Goal: Communication & Community: Answer question/provide support

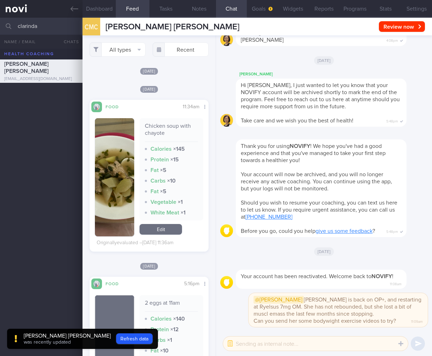
select select "7"
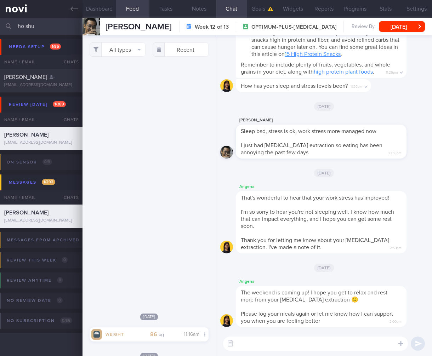
select select "7"
click at [0, 33] on html "You are offline! Some functionality will be unavailable Patients New Users Coac…" at bounding box center [216, 178] width 432 height 356
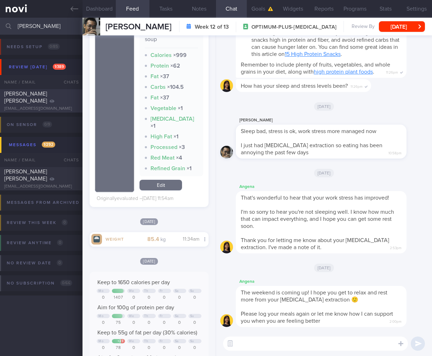
click at [42, 100] on div "[PERSON_NAME] [PERSON_NAME]" at bounding box center [40, 97] width 72 height 14
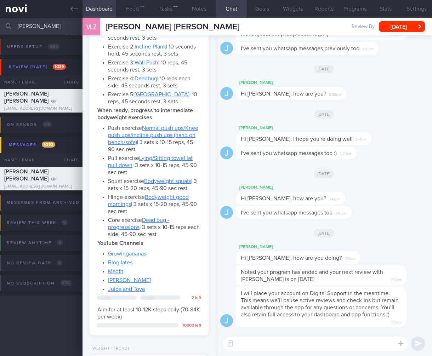
scroll to position [50, 101]
click at [136, 11] on button "Feed" at bounding box center [132, 9] width 33 height 18
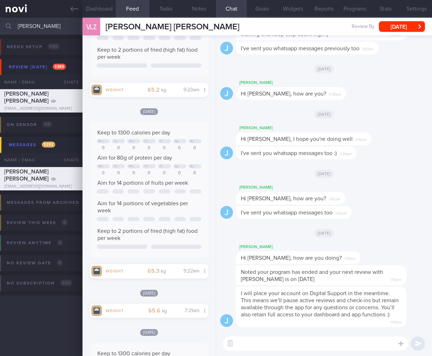
scroll to position [849, 0]
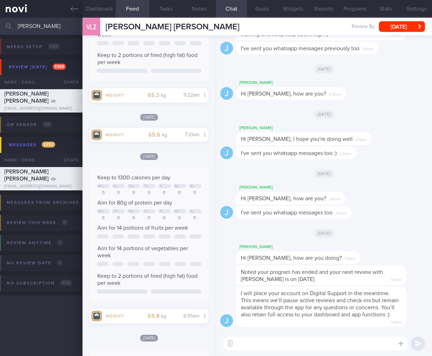
click at [330, 213] on span "I've sent you whatsapp messages too" at bounding box center [287, 213] width 92 height 6
drag, startPoint x: 39, startPoint y: 30, endPoint x: 48, endPoint y: 16, distance: 17.0
click at [0, 16] on html "You are offline! Some functionality will be unavailable Patients New Users Coac…" at bounding box center [216, 178] width 432 height 356
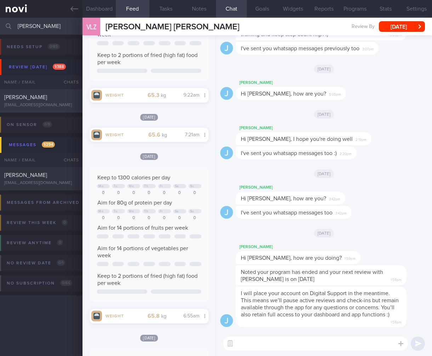
type input "[PERSON_NAME]"
click at [33, 98] on span "[PERSON_NAME]" at bounding box center [25, 98] width 43 height 6
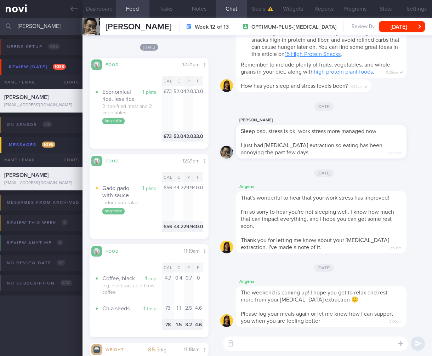
scroll to position [1254, 0]
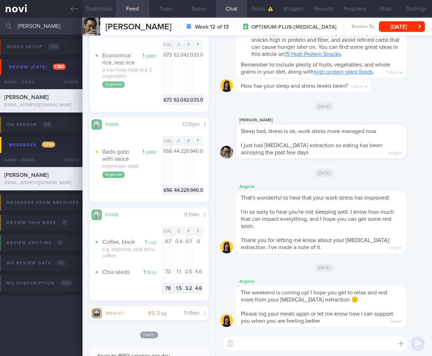
click at [101, 8] on button "Dashboard" at bounding box center [99, 9] width 33 height 18
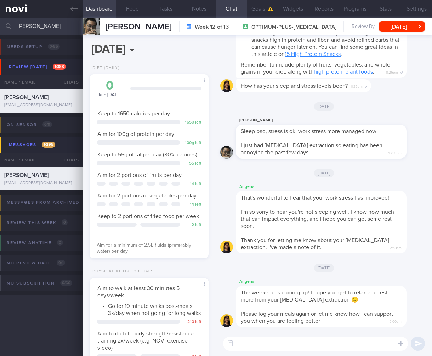
scroll to position [5, 0]
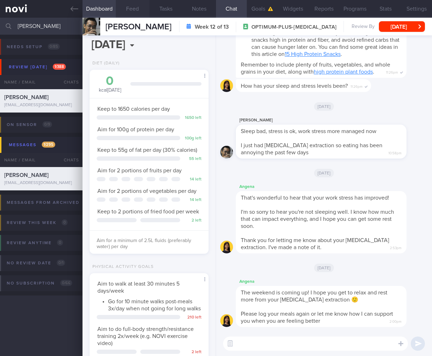
click at [132, 7] on button "Feed" at bounding box center [132, 9] width 33 height 18
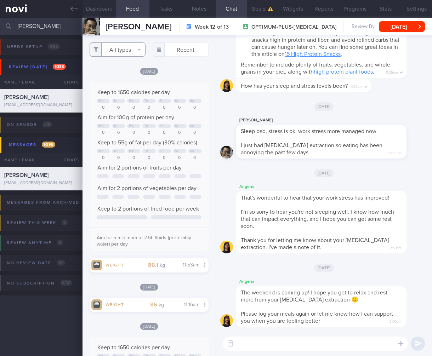
click at [125, 51] on button "All types" at bounding box center [118, 49] width 56 height 14
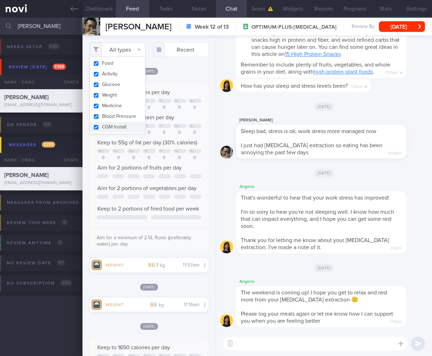
click at [125, 51] on button "All types" at bounding box center [118, 49] width 56 height 14
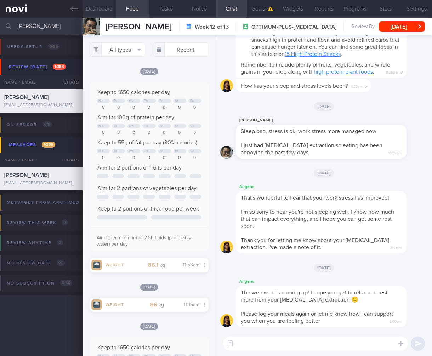
click at [93, 5] on button "Dashboard" at bounding box center [99, 9] width 33 height 18
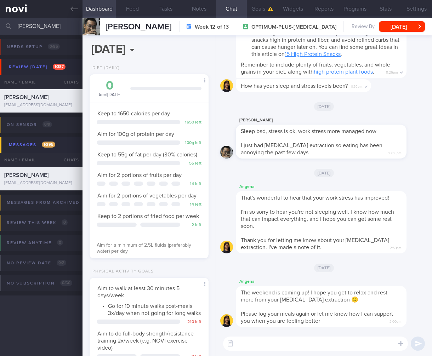
drag, startPoint x: 60, startPoint y: 31, endPoint x: -67, endPoint y: 19, distance: 127.4
click at [0, 19] on html "You are offline! Some functionality will be unavailable Patients New Users Coac…" at bounding box center [216, 178] width 432 height 356
click at [227, 347] on button "button" at bounding box center [230, 344] width 13 height 13
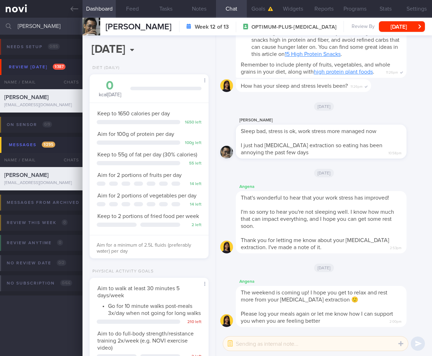
click at [237, 344] on textarea at bounding box center [315, 344] width 185 height 14
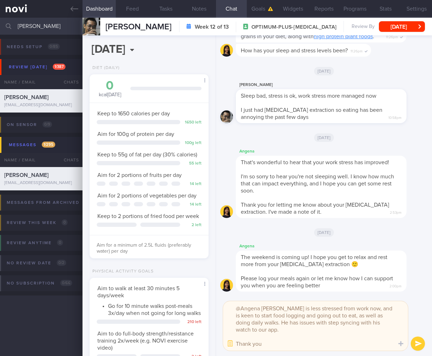
type textarea "@Angena [PERSON_NAME] is less stressed from work now, and is keen to start food…"
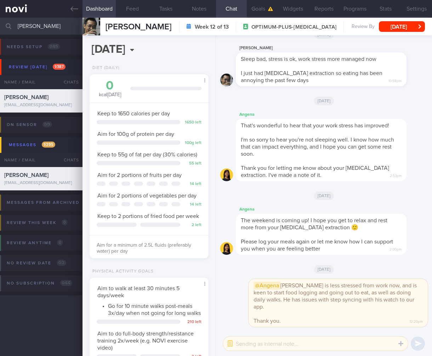
drag, startPoint x: 45, startPoint y: 26, endPoint x: -20, endPoint y: 22, distance: 65.6
click at [0, 22] on html "You are offline! Some functionality will be unavailable Patients New Users Coac…" at bounding box center [216, 178] width 432 height 356
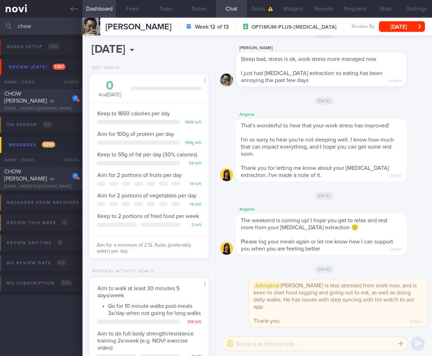
click at [28, 92] on span "CHOW [PERSON_NAME]" at bounding box center [25, 97] width 43 height 13
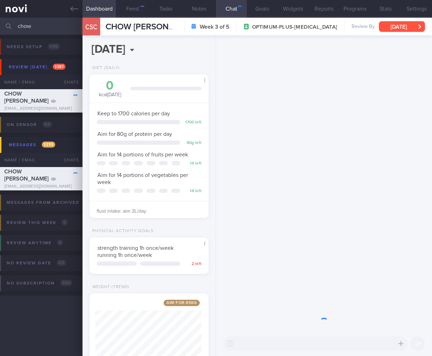
click at [403, 25] on button "[DATE]" at bounding box center [402, 26] width 46 height 11
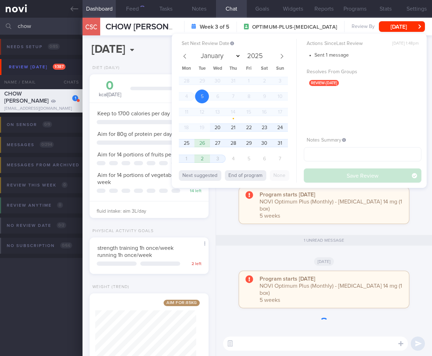
click at [219, 128] on span "20" at bounding box center [218, 128] width 14 height 14
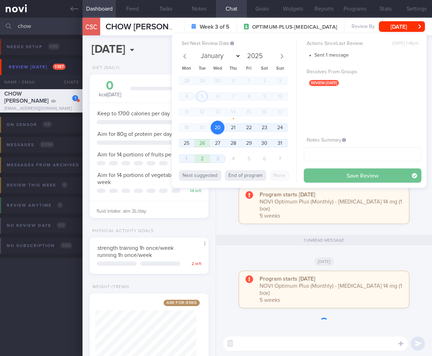
click at [358, 171] on button "Save Review" at bounding box center [363, 176] width 118 height 14
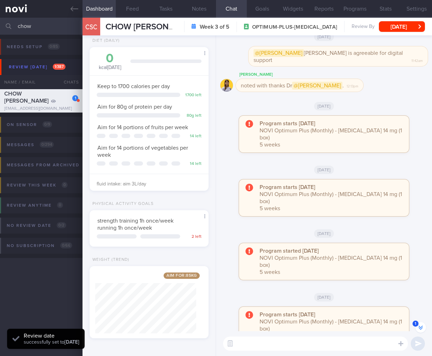
scroll to position [-268, 0]
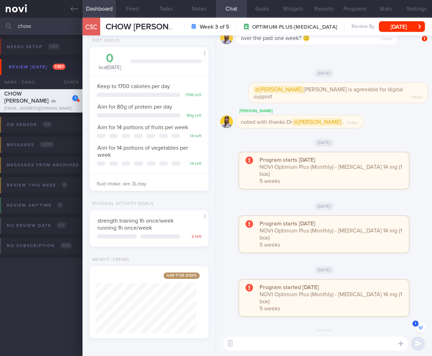
drag, startPoint x: 68, startPoint y: 31, endPoint x: -23, endPoint y: 28, distance: 91.1
click at [0, 28] on html "You are offline! Some functionality will be unavailable Patients New Users Coac…" at bounding box center [216, 178] width 432 height 356
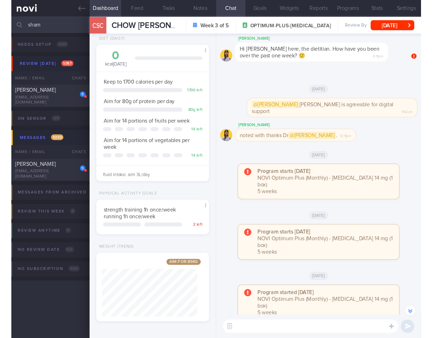
scroll to position [-247, 0]
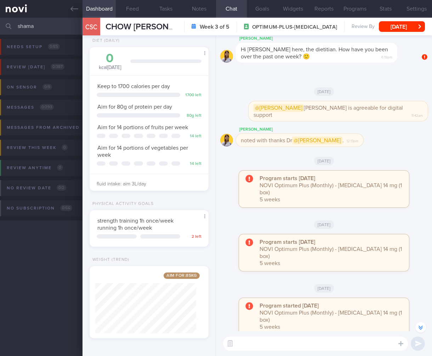
scroll to position [-247, 0]
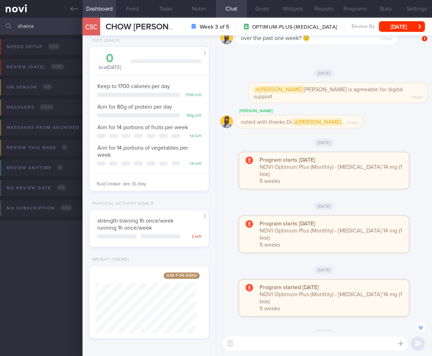
drag, startPoint x: 22, startPoint y: 23, endPoint x: -53, endPoint y: 20, distance: 75.5
click at [0, 20] on html "You are offline! Some functionality will be unavailable Patients New Users Coac…" at bounding box center [216, 178] width 432 height 356
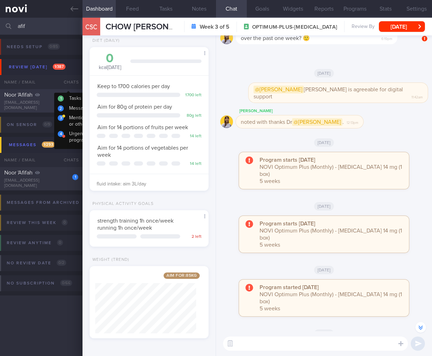
type input "afif"
click at [58, 101] on div "1 Noor 'Afifah [EMAIL_ADDRESS][DOMAIN_NAME]" at bounding box center [41, 100] width 83 height 19
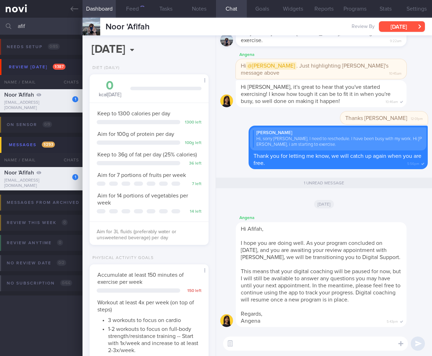
scroll to position [61, 101]
click at [390, 27] on button "[DATE]" at bounding box center [402, 26] width 46 height 11
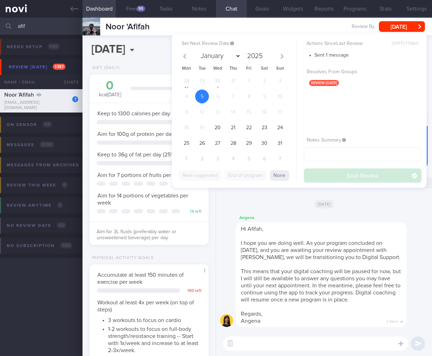
click at [220, 127] on span "20" at bounding box center [218, 128] width 14 height 14
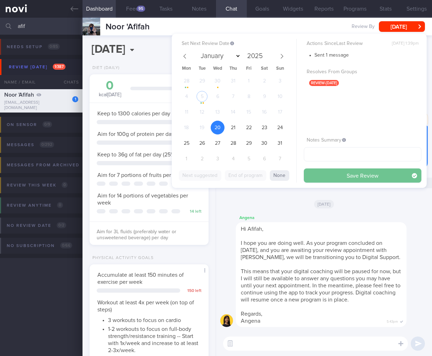
click at [372, 173] on button "Save Review" at bounding box center [363, 176] width 118 height 14
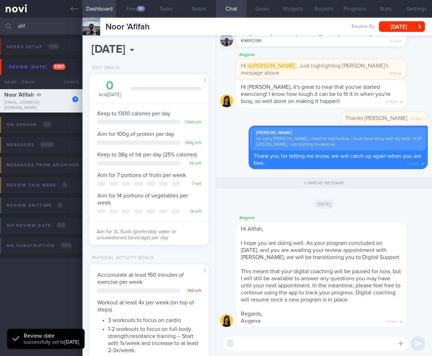
click at [316, 250] on span "I hope you are doing well. As your program concluded on [DATE], and you are awa…" at bounding box center [321, 250] width 160 height 20
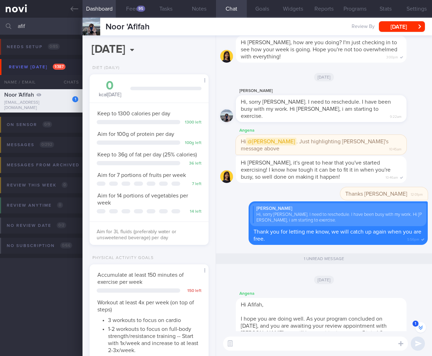
scroll to position [0, 0]
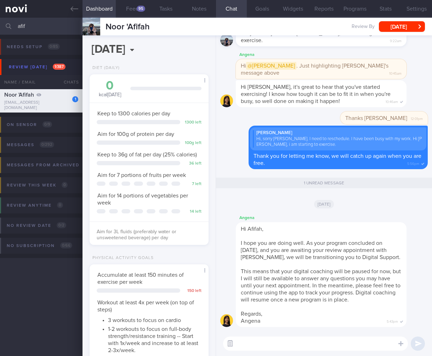
click at [232, 343] on button "button" at bounding box center [230, 344] width 13 height 13
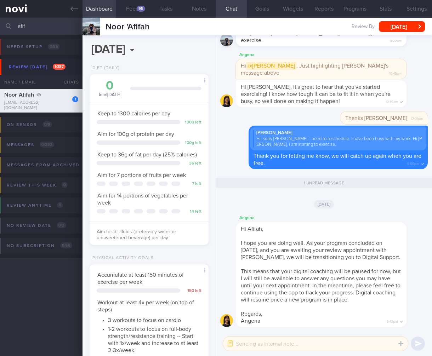
click at [246, 341] on textarea at bounding box center [315, 344] width 185 height 14
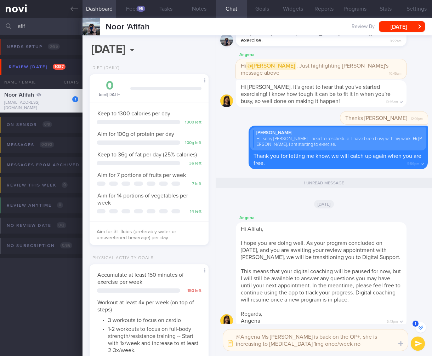
type textarea "@Angena Ms [PERSON_NAME] is back on the OP+, she is increasing to [MEDICAL_DATA…"
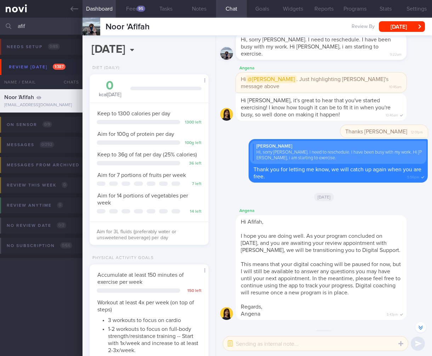
scroll to position [0, 0]
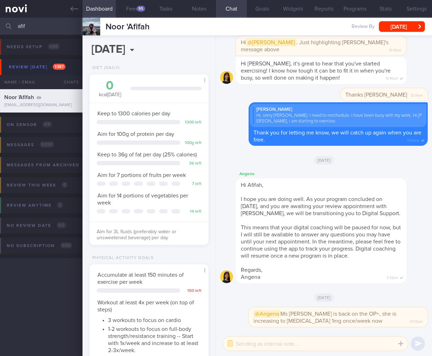
drag, startPoint x: 49, startPoint y: 28, endPoint x: -38, endPoint y: 24, distance: 87.2
click at [0, 24] on html "You are offline! Some functionality will be unavailable Patients New Users Coac…" at bounding box center [216, 178] width 432 height 356
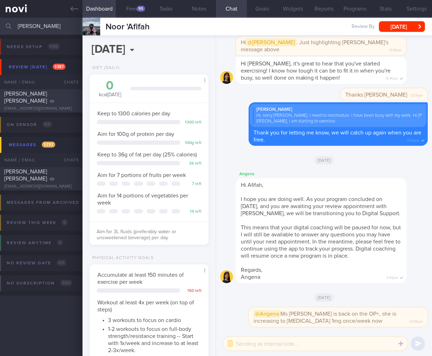
type input "[PERSON_NAME]"
click at [53, 107] on div "[EMAIL_ADDRESS][DOMAIN_NAME]" at bounding box center [41, 108] width 74 height 5
